Goal: Task Accomplishment & Management: Manage account settings

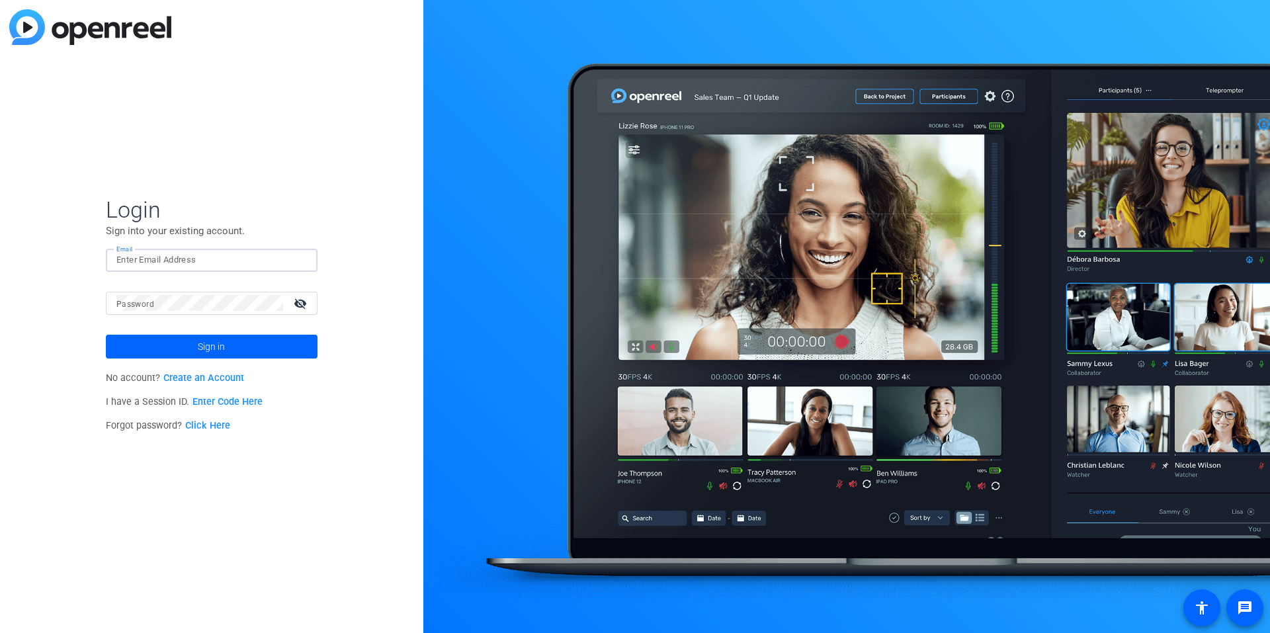
click at [239, 257] on input "Email" at bounding box center [211, 260] width 190 height 16
drag, startPoint x: 364, startPoint y: 192, endPoint x: 272, endPoint y: 274, distance: 123.2
click at [364, 192] on div "Login Sign into your existing account. Email Password visibility_off Sign in No…" at bounding box center [211, 316] width 423 height 633
click at [214, 257] on input "Email" at bounding box center [211, 260] width 190 height 16
click at [237, 244] on form "Login Sign into your existing account. Email Password visibility_off Sign in" at bounding box center [212, 277] width 212 height 163
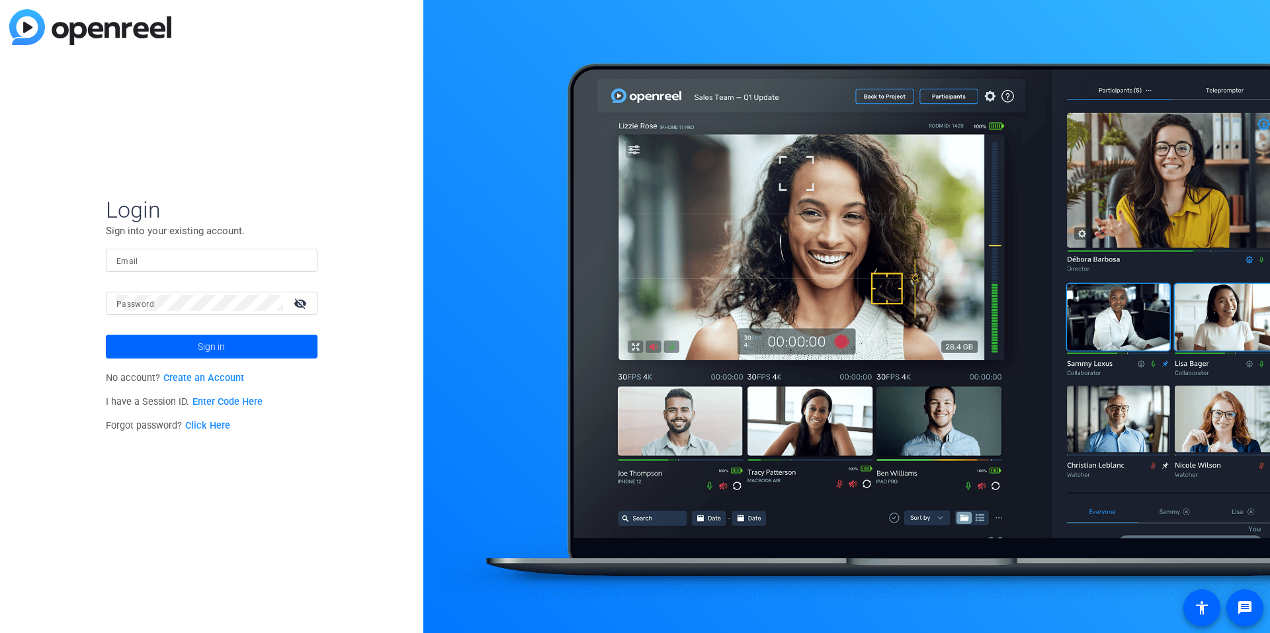
click at [237, 258] on input "Email" at bounding box center [211, 260] width 190 height 16
click at [193, 261] on input "Email" at bounding box center [211, 260] width 190 height 16
paste input "[EMAIL_ADDRESS][PERSON_NAME][PERSON_NAME][DOMAIN_NAME]"
type input "[EMAIL_ADDRESS][PERSON_NAME][PERSON_NAME][DOMAIN_NAME]"
drag, startPoint x: 55, startPoint y: 626, endPoint x: 48, endPoint y: 621, distance: 8.6
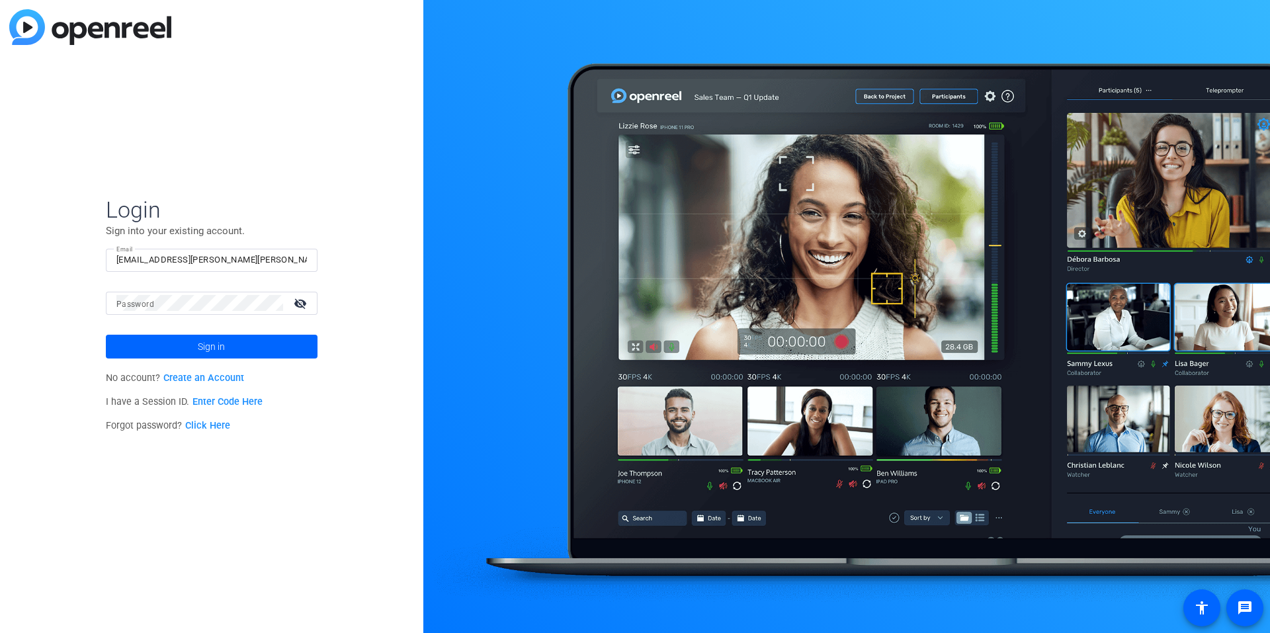
click at [53, 624] on div "Login Sign into your existing account. Email [EMAIL_ADDRESS][PERSON_NAME][PERSO…" at bounding box center [211, 316] width 423 height 633
click at [310, 380] on p "No account? Create an Account" at bounding box center [212, 378] width 212 height 24
click at [268, 346] on span at bounding box center [212, 347] width 212 height 32
drag, startPoint x: 104, startPoint y: 269, endPoint x: 54, endPoint y: 271, distance: 51.0
click at [38, 274] on div "Login Sign into your existing account. Email [EMAIL_ADDRESS][PERSON_NAME][PERSO…" at bounding box center [211, 316] width 423 height 633
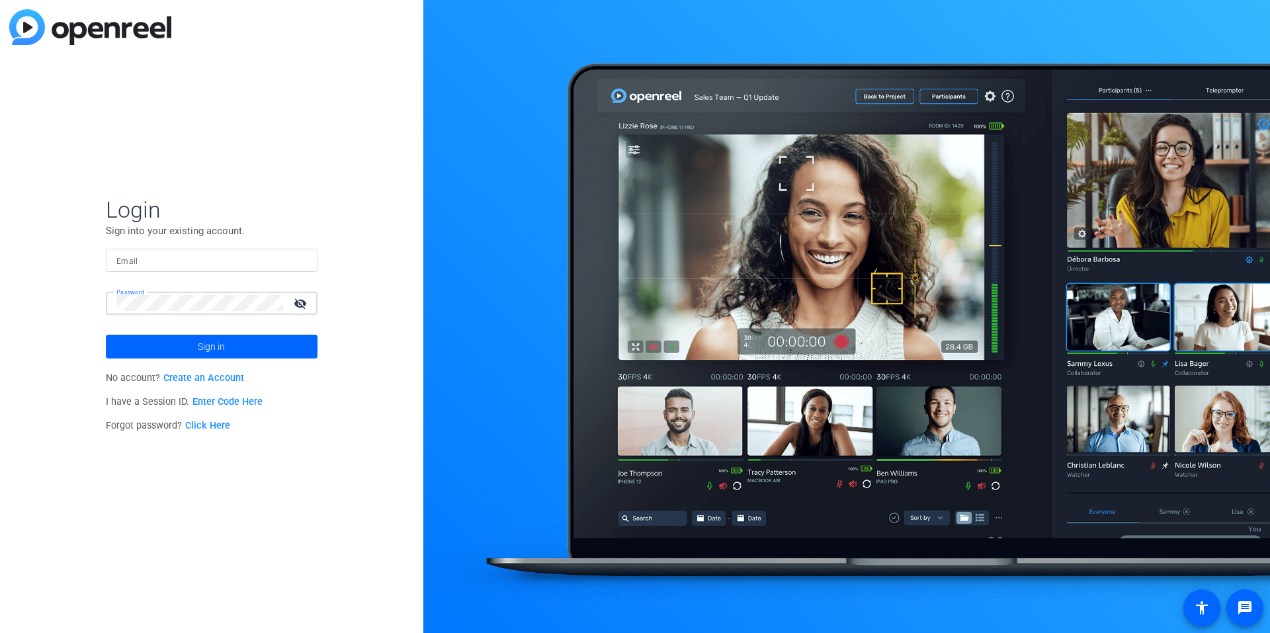
click at [0, 316] on html "Accessibility Screen-Reader Guide, Feedback, and Issue Reporting | New window L…" at bounding box center [635, 316] width 1270 height 633
click at [341, 155] on div "Login Sign into your existing account. Email Password visibility_off Sign in No…" at bounding box center [211, 316] width 423 height 633
